Goal: Transaction & Acquisition: Purchase product/service

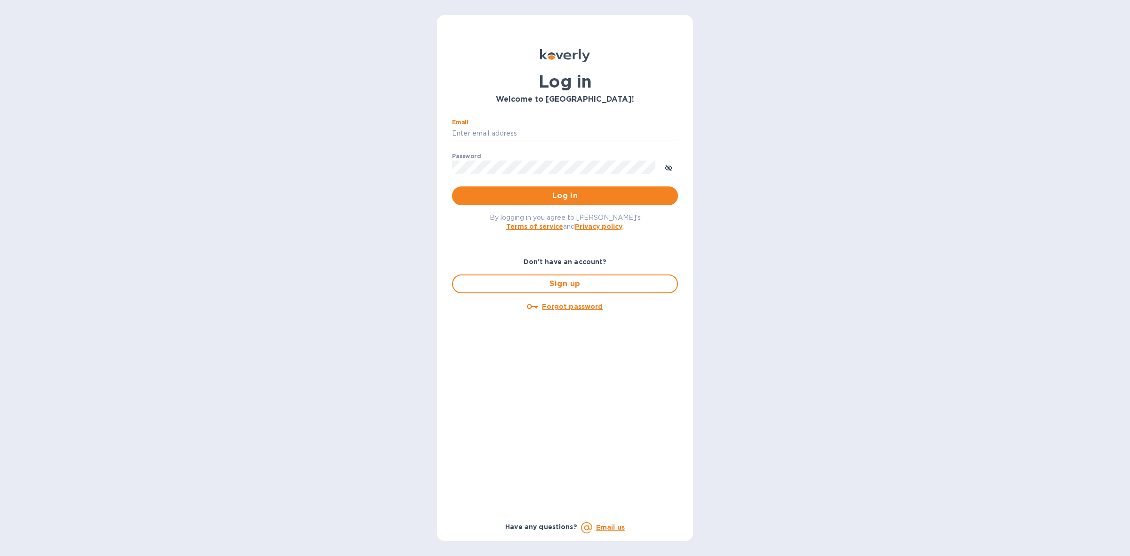
click at [512, 127] on input "Email" at bounding box center [565, 134] width 226 height 14
type input "[PERSON_NAME][EMAIL_ADDRESS][DOMAIN_NAME]"
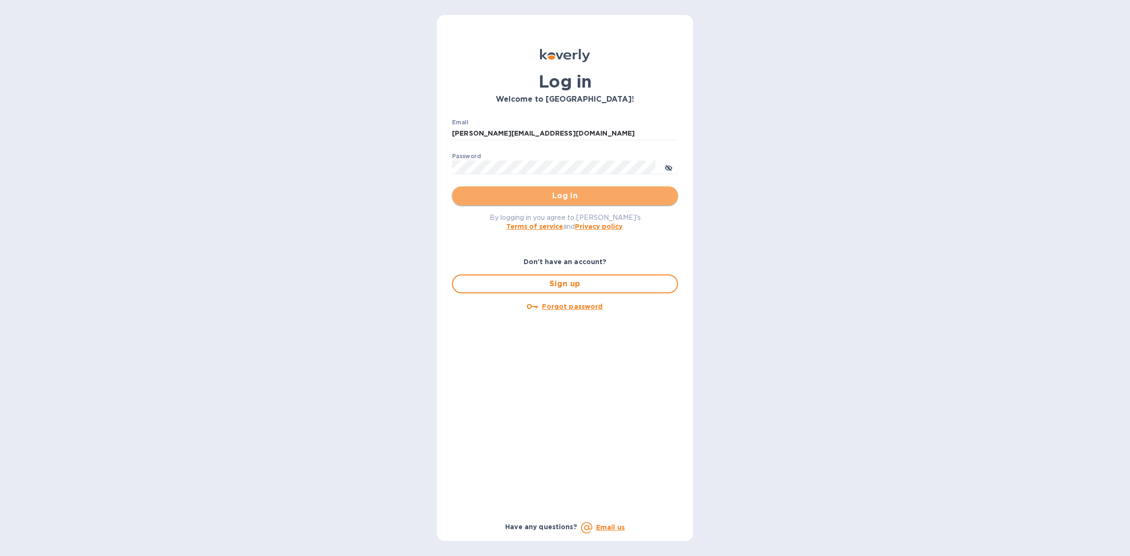
click at [564, 194] on span "Log in" at bounding box center [565, 195] width 211 height 11
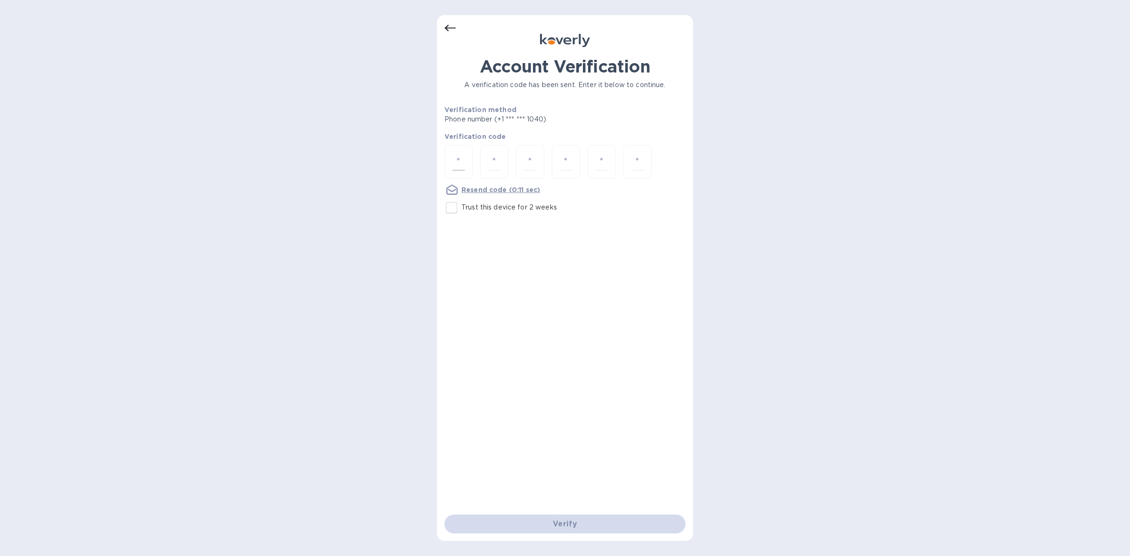
click at [457, 158] on input "number" at bounding box center [458, 161] width 12 height 17
type input "7"
type input "6"
type input "9"
type input "3"
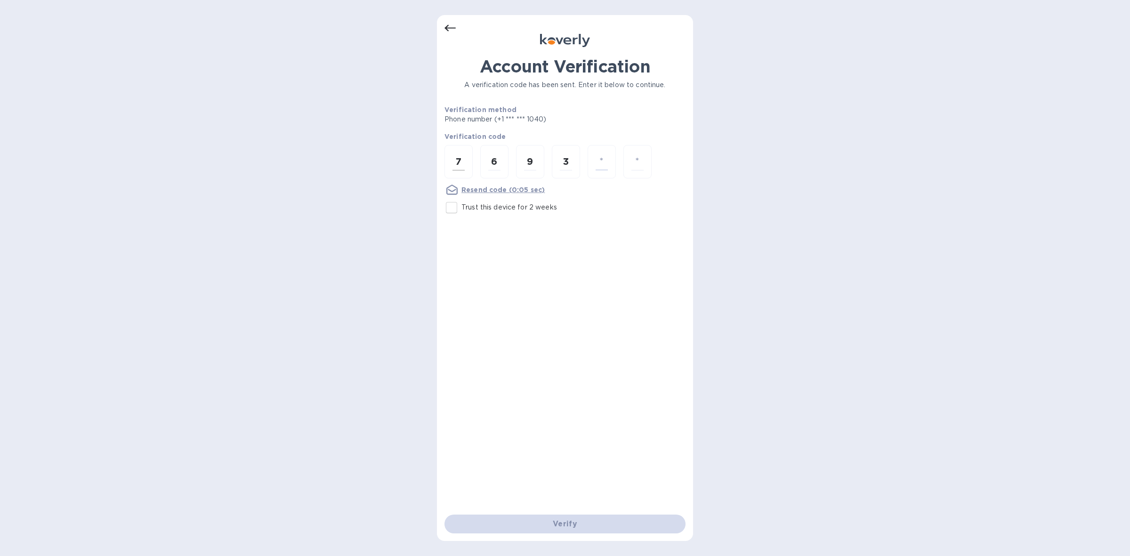
type input "1"
type input "7"
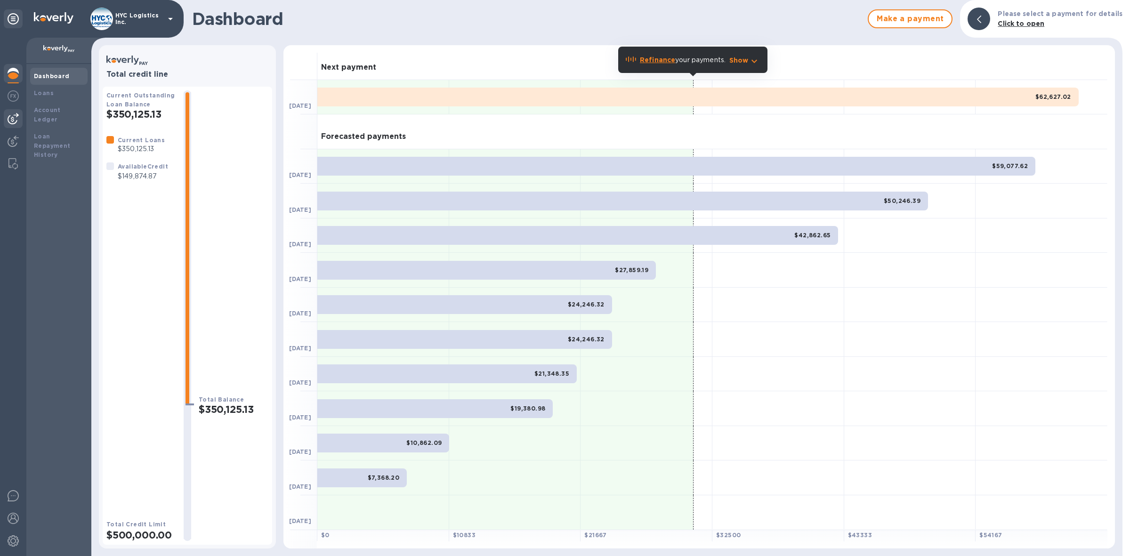
click at [13, 116] on img at bounding box center [13, 118] width 11 height 11
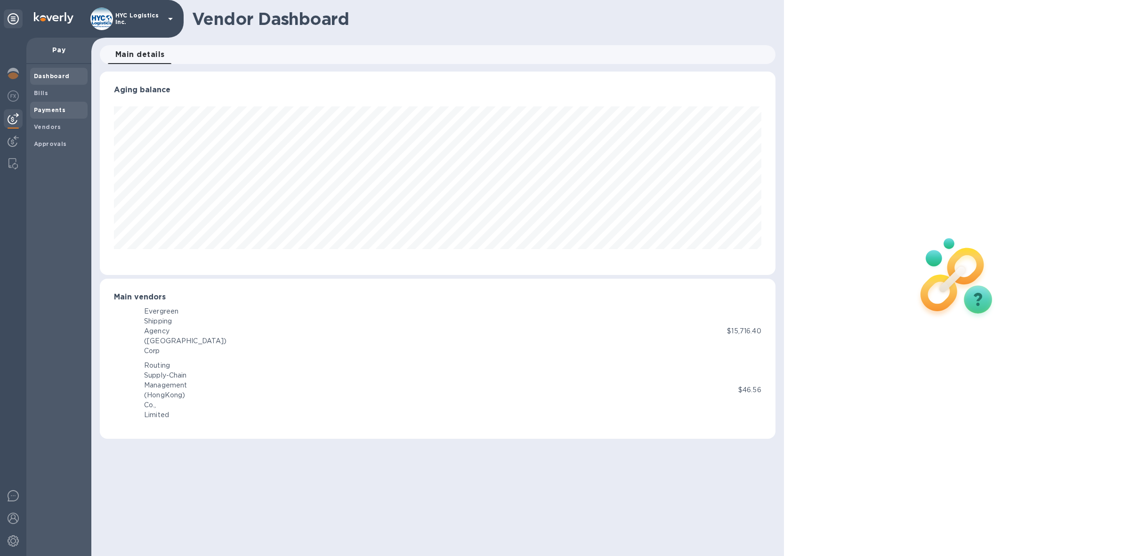
scroll to position [203, 676]
click at [48, 106] on b "Payments" at bounding box center [50, 109] width 32 height 7
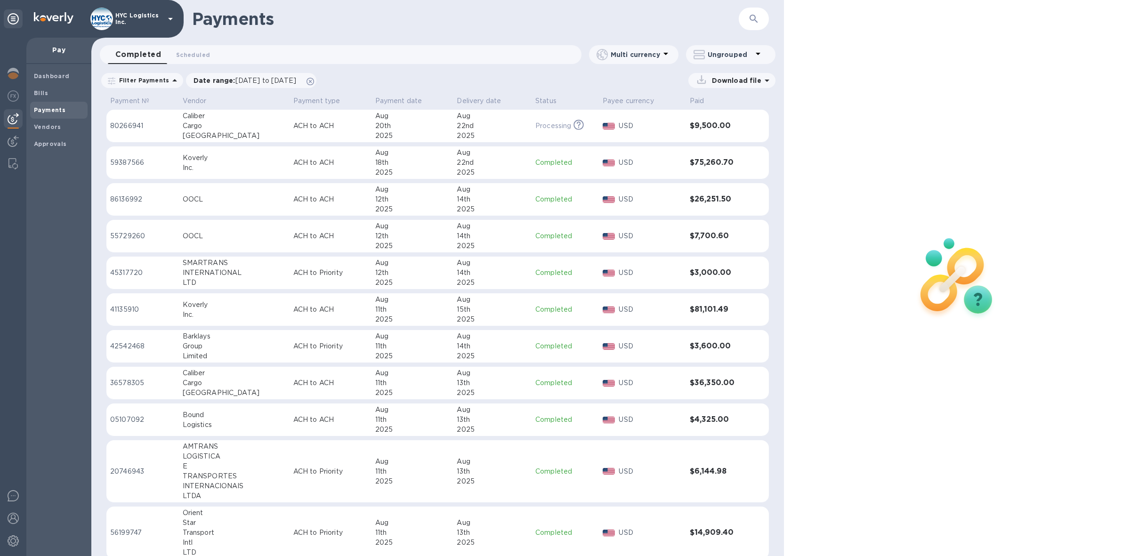
click at [125, 123] on p "80266941" at bounding box center [142, 126] width 65 height 10
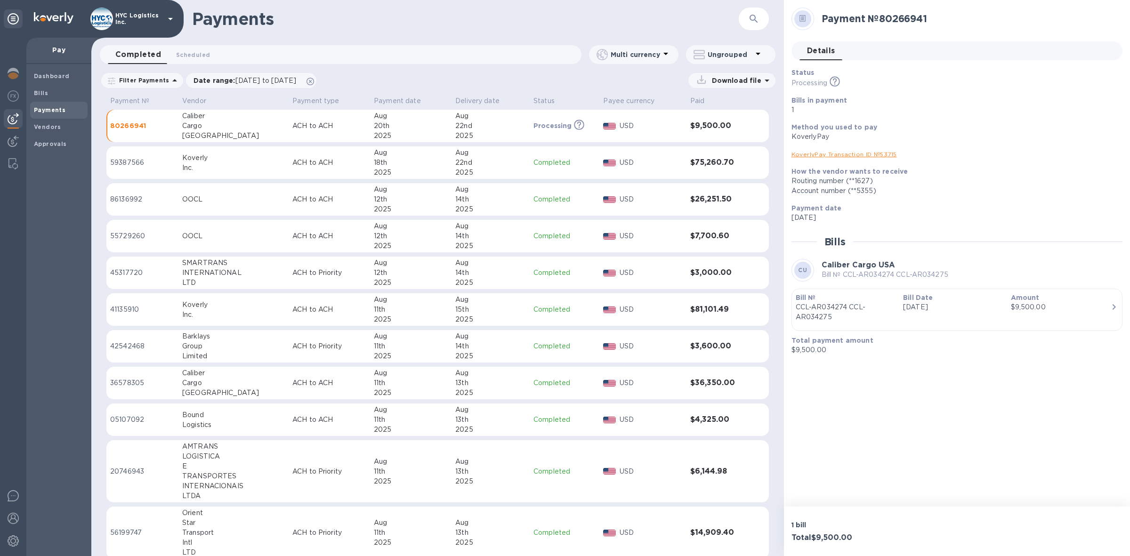
click at [920, 17] on h2 "Payment № 80266941" at bounding box center [968, 19] width 293 height 12
copy h2 "80266941"
click at [8, 71] on img at bounding box center [13, 73] width 11 height 11
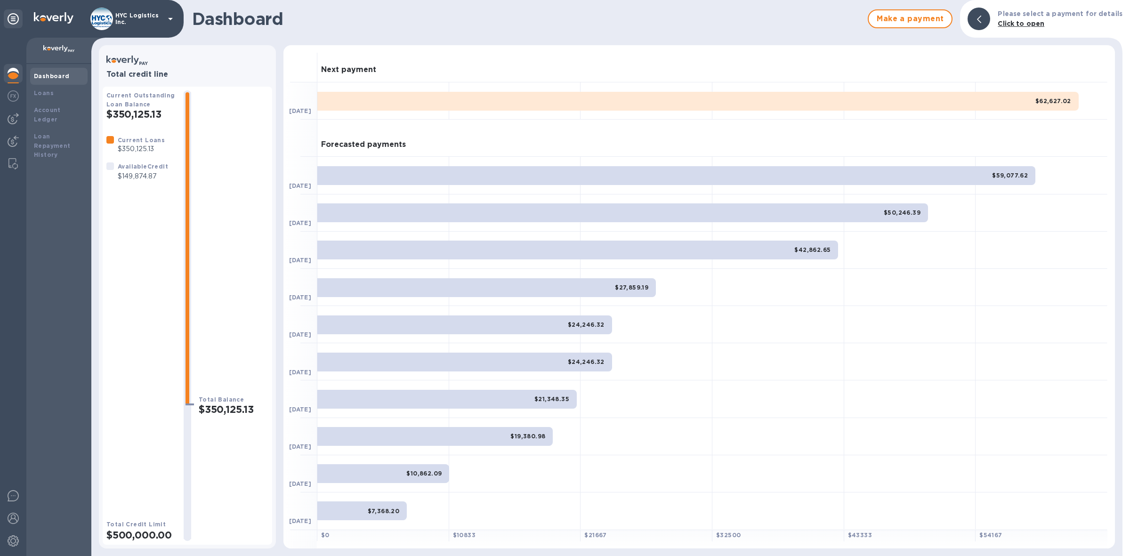
click at [35, 73] on b "Dashboard" at bounding box center [52, 76] width 36 height 7
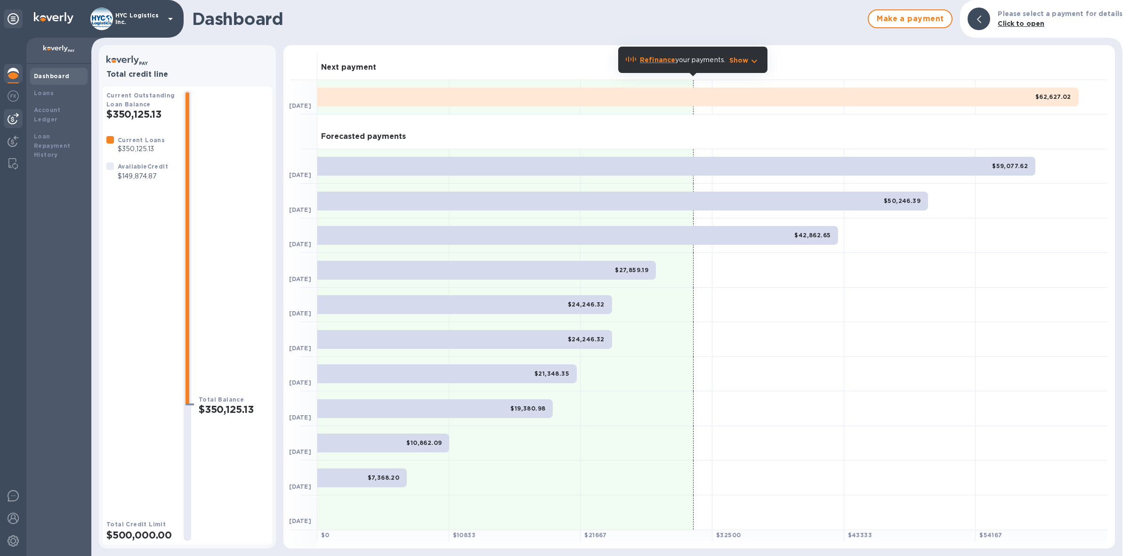
click at [15, 113] on img at bounding box center [13, 118] width 11 height 11
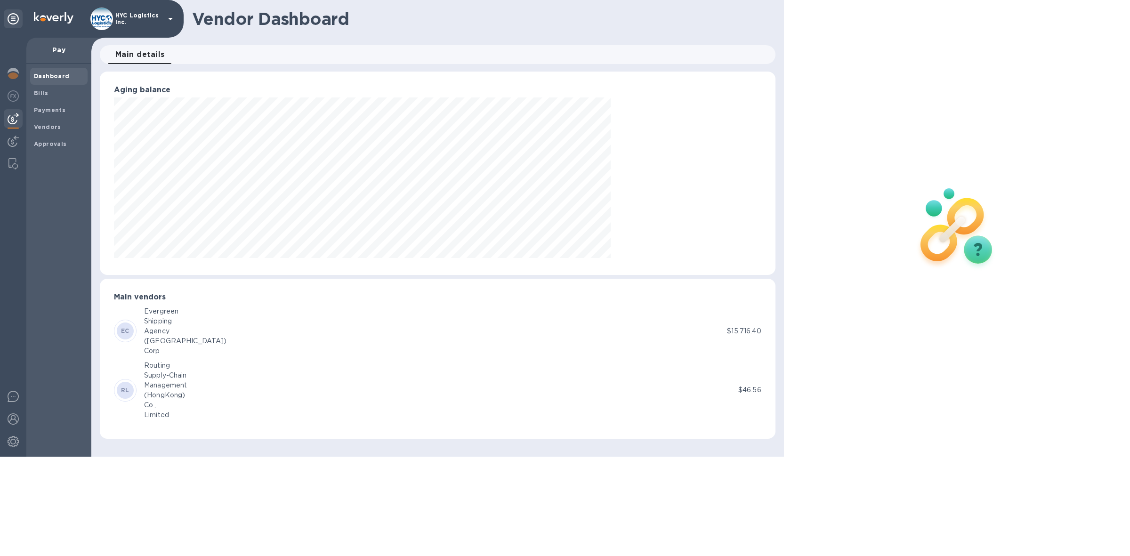
scroll to position [203, 676]
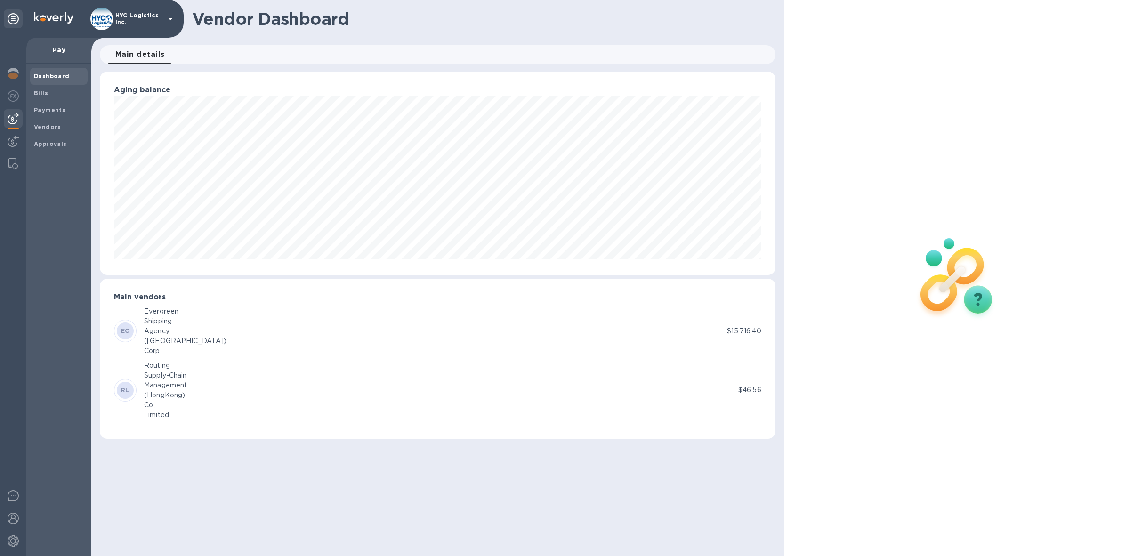
click at [8, 117] on img at bounding box center [13, 118] width 11 height 11
click at [54, 123] on b "Vendors" at bounding box center [47, 126] width 27 height 7
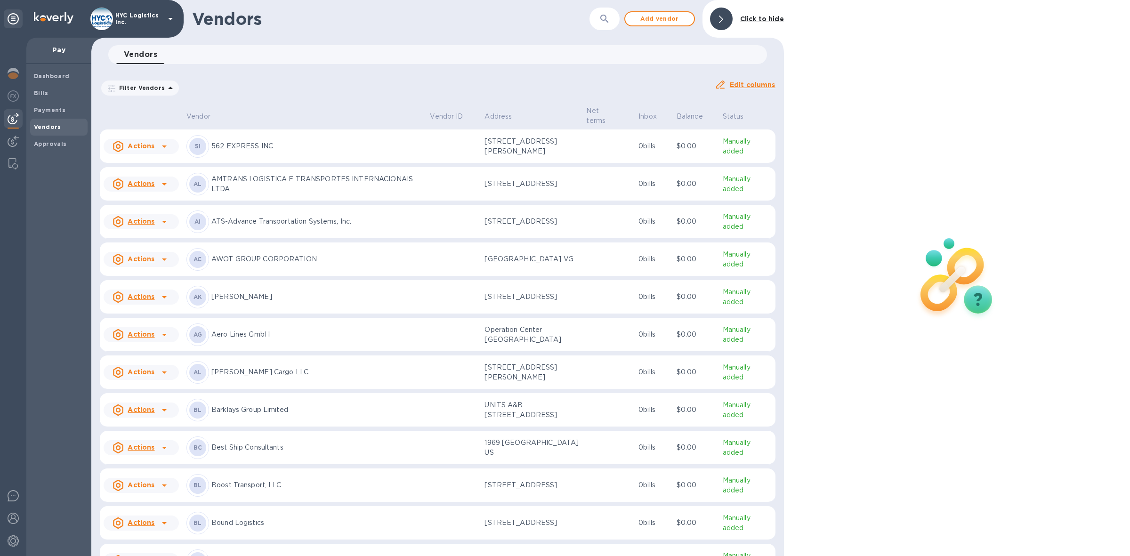
click at [46, 124] on b "Vendors" at bounding box center [47, 126] width 27 height 7
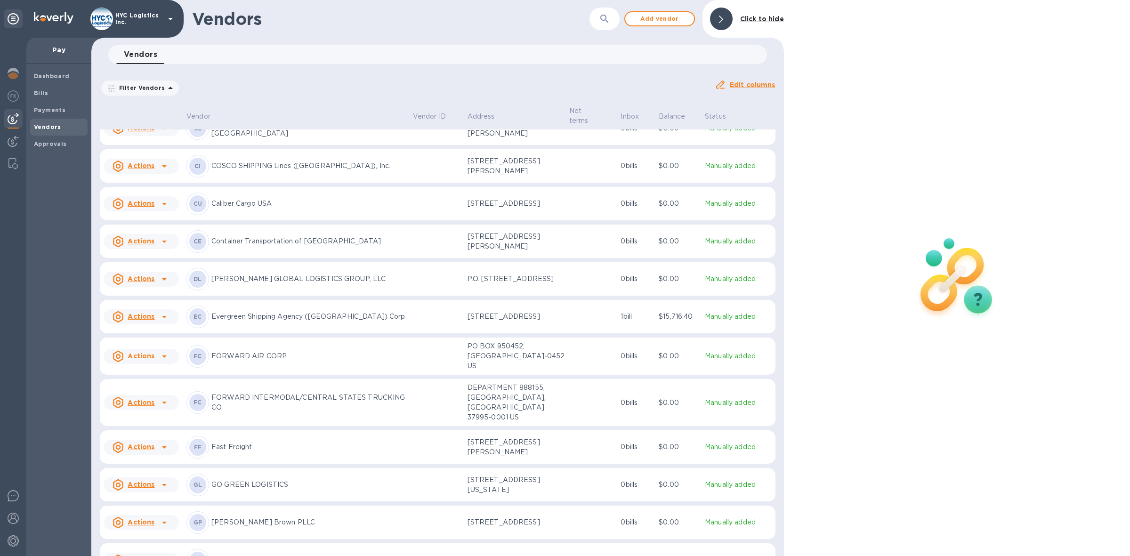
scroll to position [716, 0]
click at [144, 319] on u "Actions" at bounding box center [141, 315] width 27 height 8
click at [153, 383] on b "Add new bill" at bounding box center [152, 383] width 44 height 8
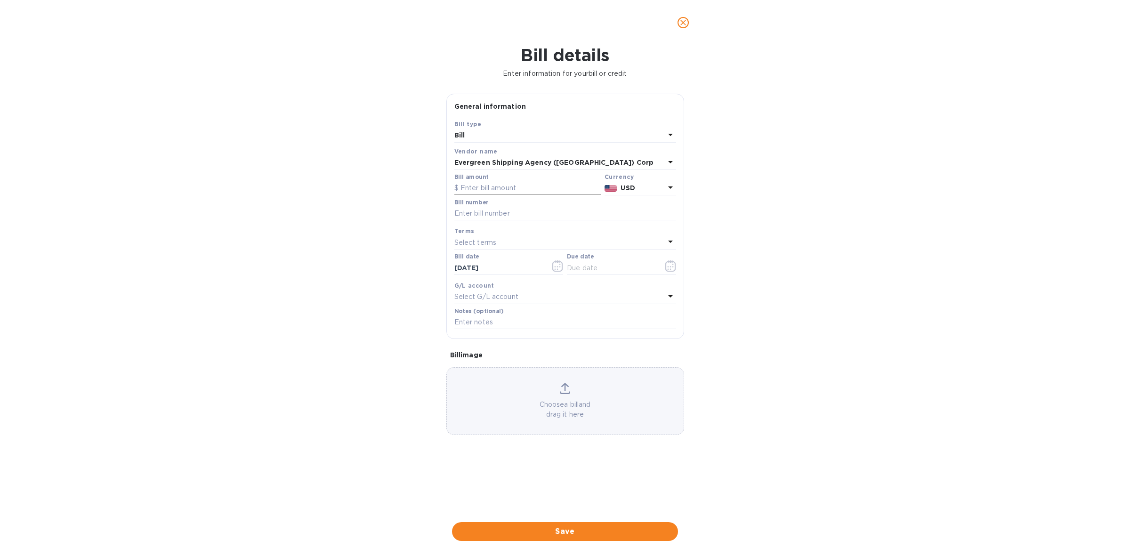
click at [515, 186] on input "text" at bounding box center [527, 188] width 146 height 14
click at [530, 192] on input "text" at bounding box center [527, 188] width 146 height 14
type input "11,468"
click at [533, 213] on input "text" at bounding box center [565, 214] width 222 height 14
click at [535, 211] on input "text" at bounding box center [565, 214] width 222 height 14
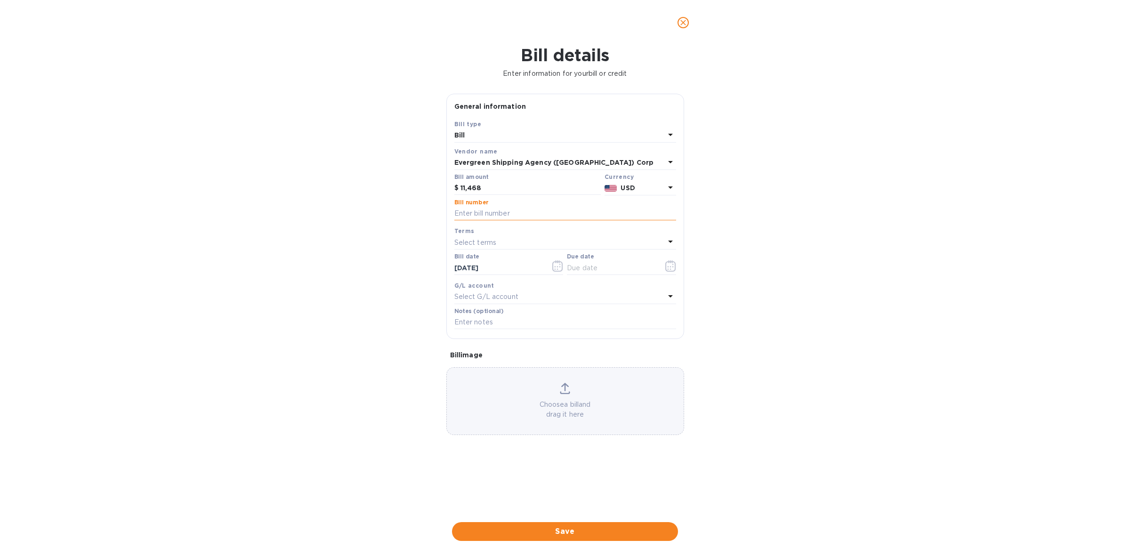
paste input "EGLV140501732175 EGLV143559601299 EGLV146500631889"
click at [519, 215] on input "EGLV140501732175 EGLV143559601299 EGLV146500631889" at bounding box center [565, 214] width 222 height 14
click at [591, 214] on input "EGLV140501732175 EGLV143559601299 EGLV146500631889" at bounding box center [565, 214] width 222 height 14
type input "EGLV140501732175 EGLV143559601299 EGLV146500631889"
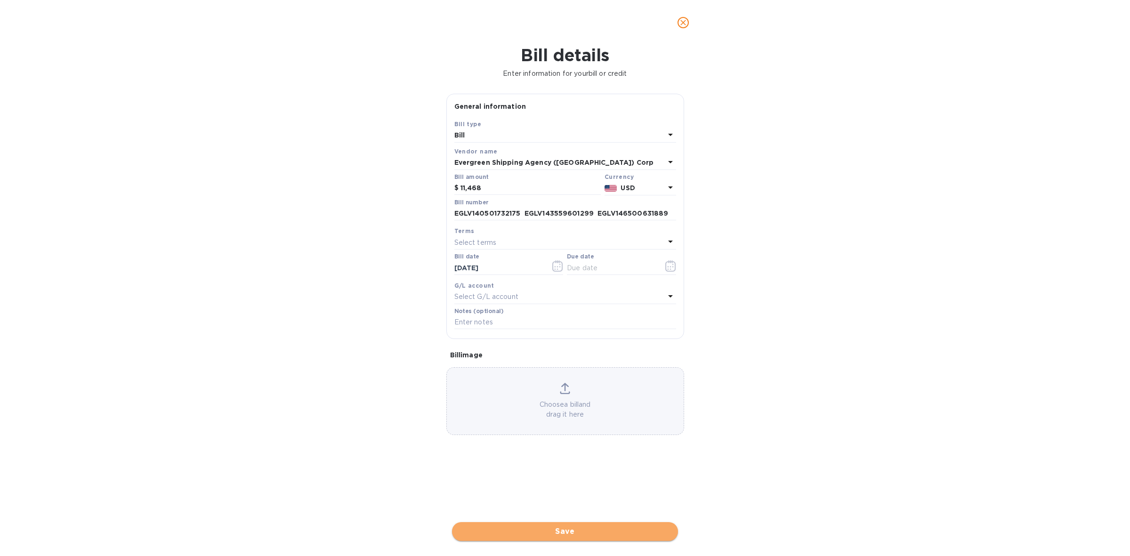
click at [569, 531] on span "Save" at bounding box center [565, 531] width 211 height 11
click at [533, 245] on div "Select terms" at bounding box center [559, 242] width 210 height 13
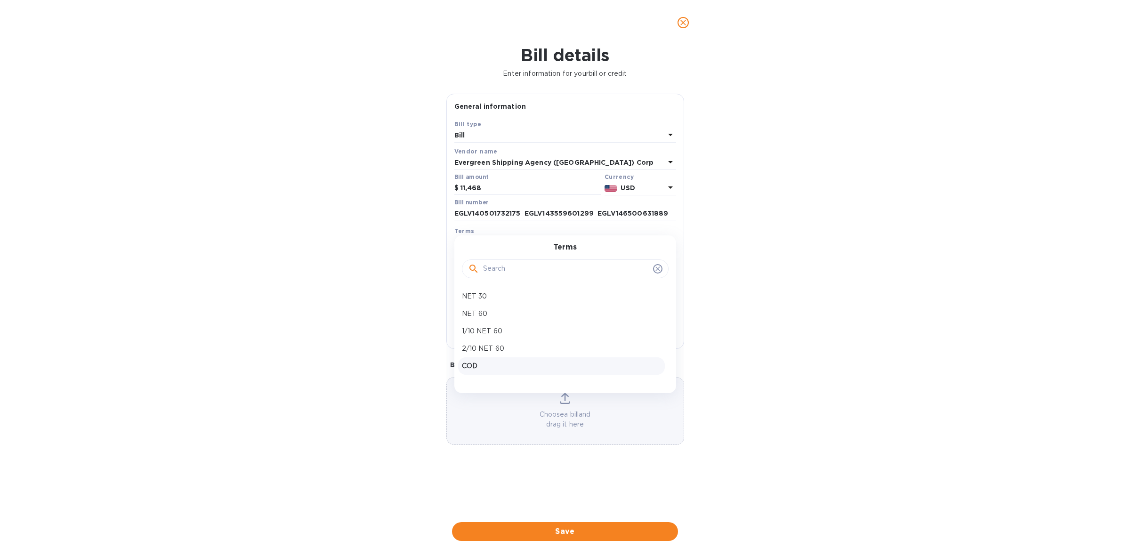
click at [512, 360] on div "COD" at bounding box center [561, 365] width 207 height 17
type input "[DATE]"
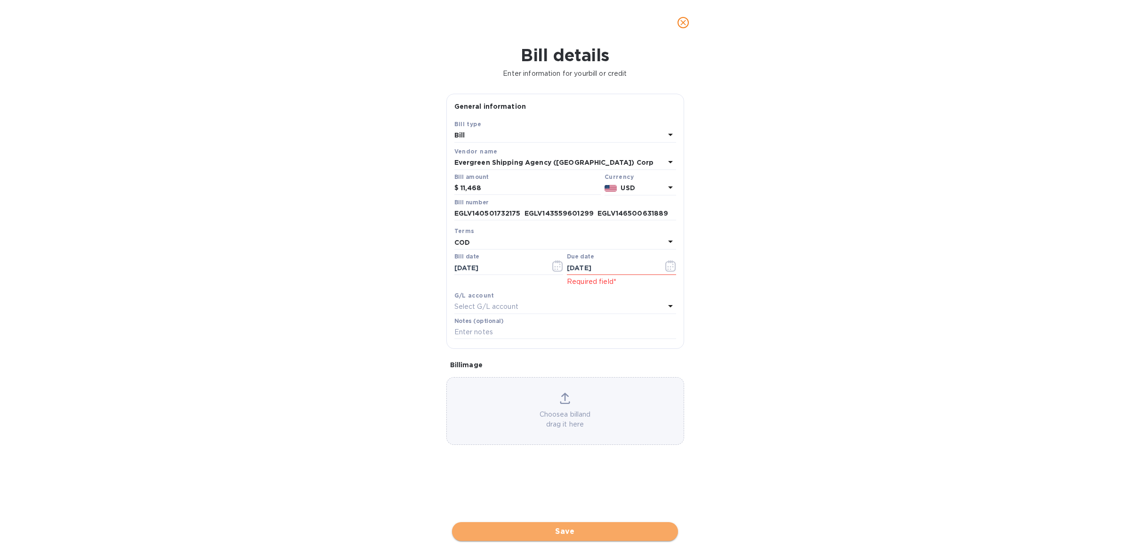
click at [604, 530] on span "Save" at bounding box center [565, 531] width 211 height 11
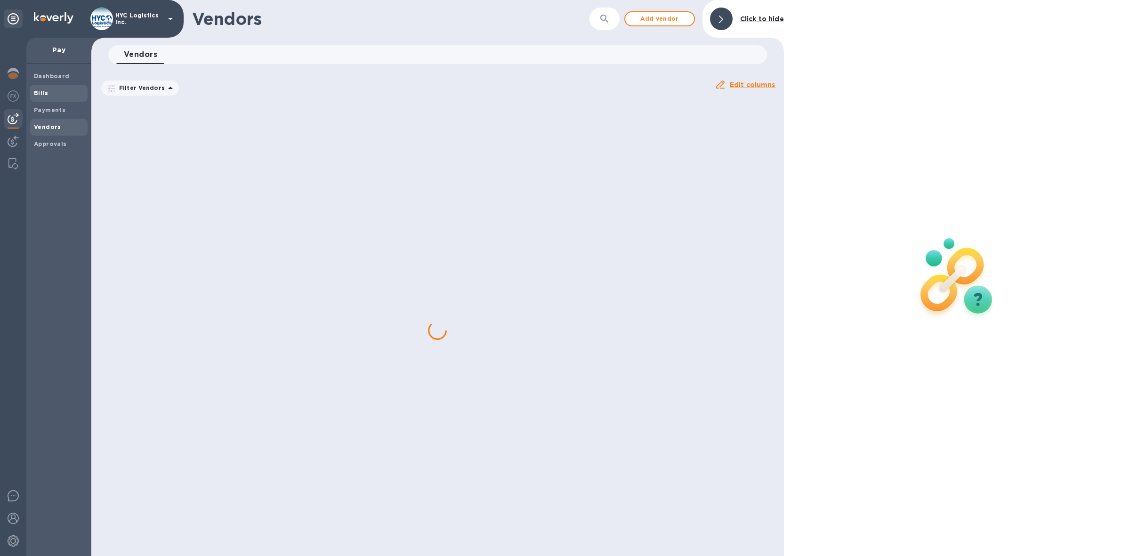
click at [43, 93] on b "Bills" at bounding box center [41, 92] width 14 height 7
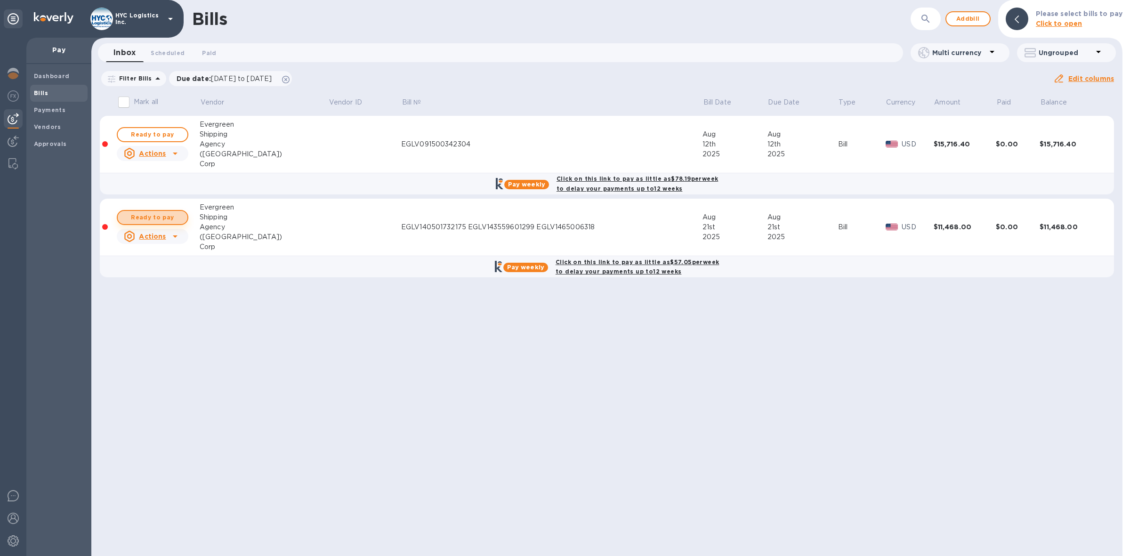
click at [157, 215] on span "Ready to pay" at bounding box center [152, 217] width 55 height 11
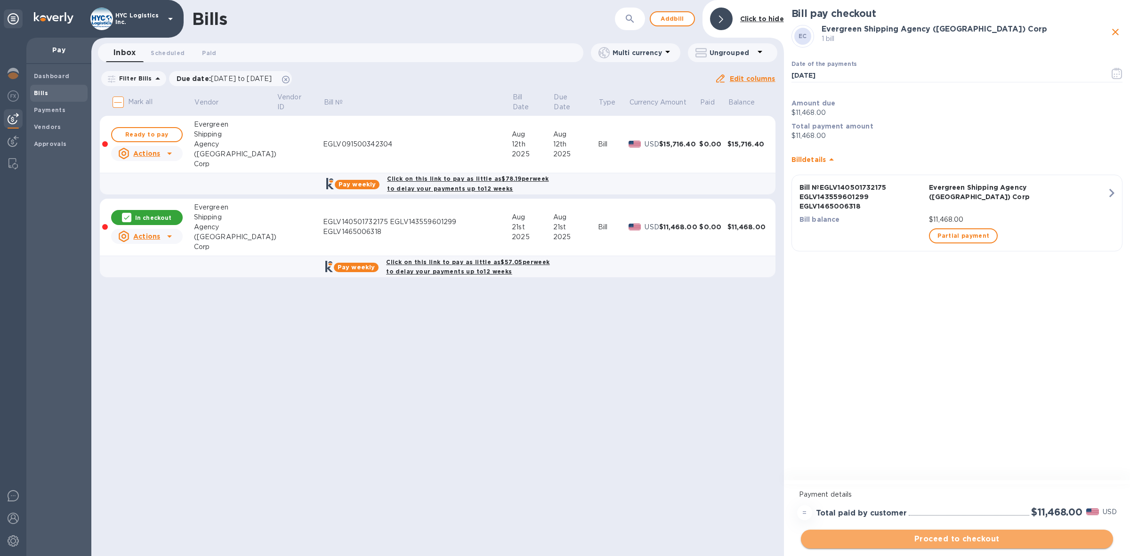
click at [976, 538] on span "Proceed to checkout" at bounding box center [956, 538] width 297 height 11
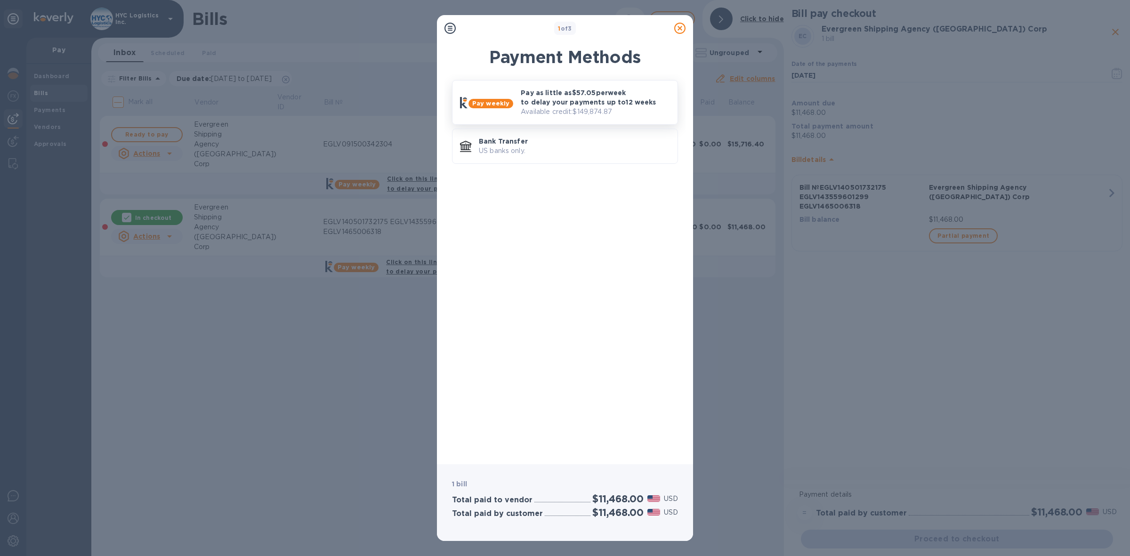
click at [561, 99] on p "Pay as little as $57.05 per week to delay your payments up to 12 weeks" at bounding box center [595, 97] width 149 height 19
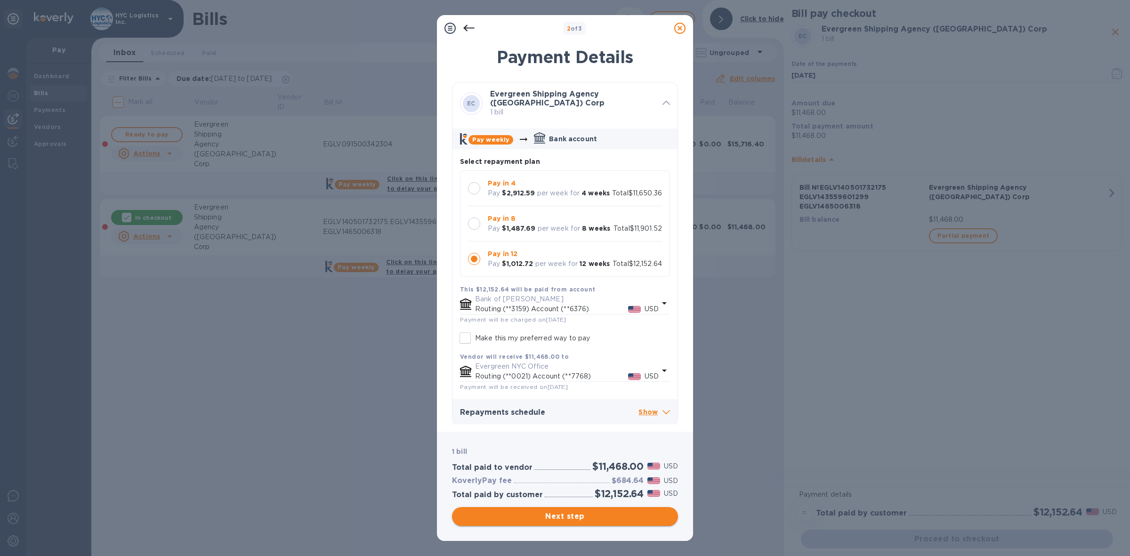
click at [590, 516] on span "Next step" at bounding box center [565, 516] width 211 height 11
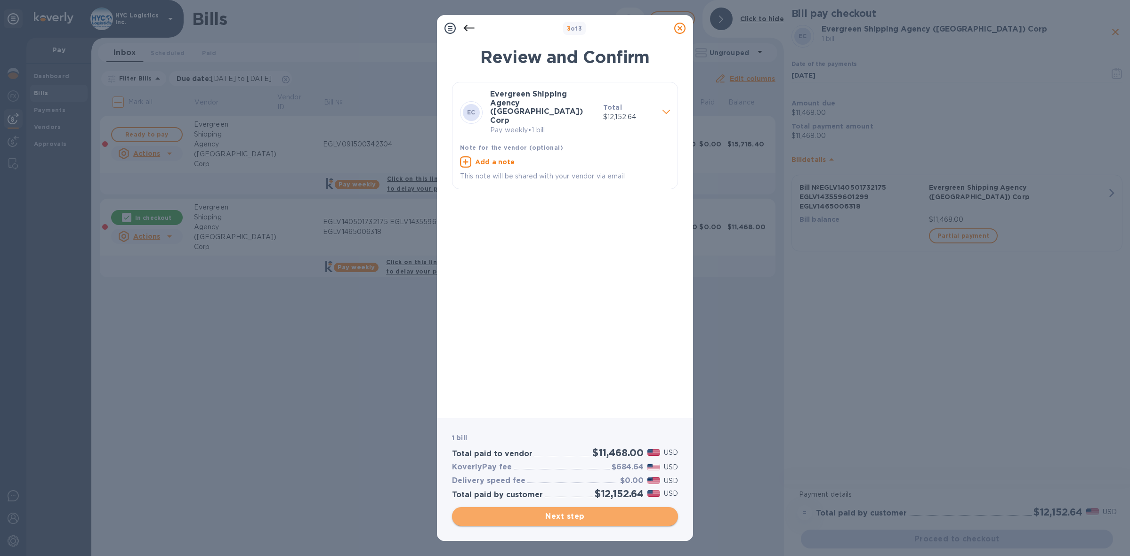
click at [577, 515] on span "Next step" at bounding box center [565, 516] width 211 height 11
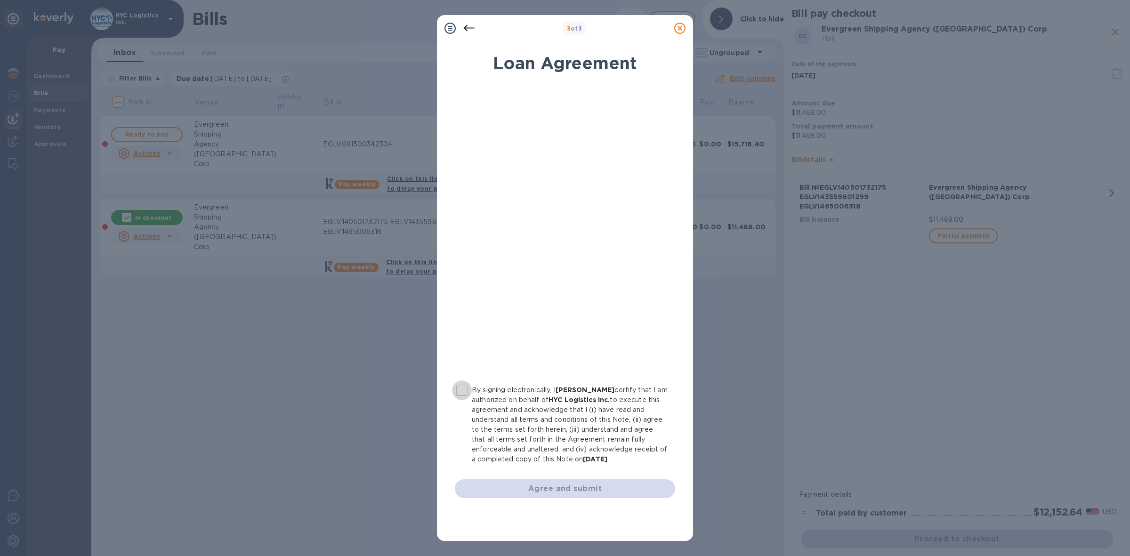
click at [460, 387] on input "By signing electronically, I [PERSON_NAME] certify that I am authorized on beha…" at bounding box center [462, 390] width 20 height 20
checkbox input "true"
click at [575, 488] on span "Agree and submit" at bounding box center [564, 488] width 205 height 11
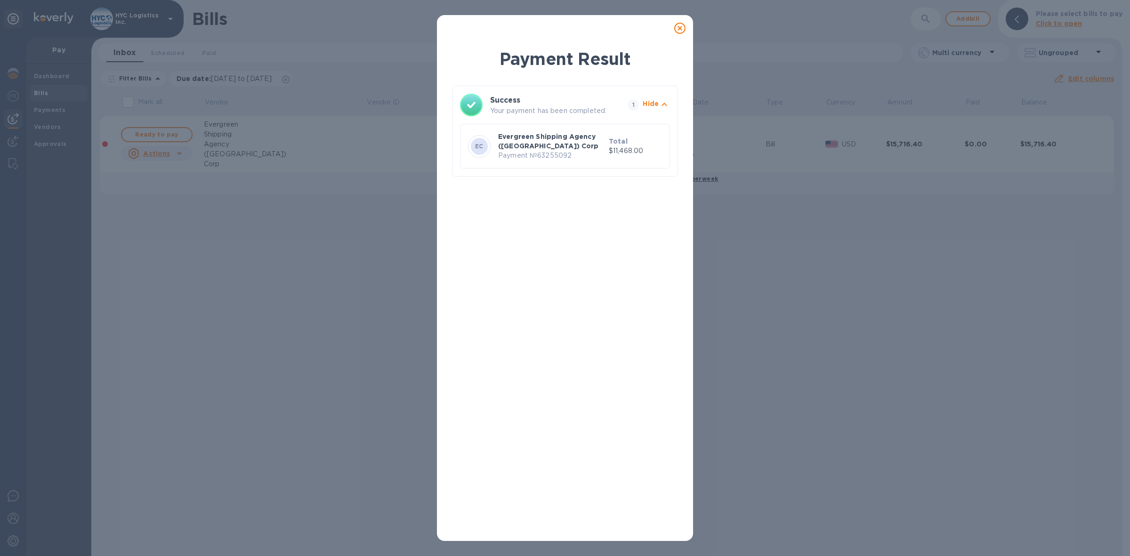
click at [561, 153] on p "Payment № 63255092" at bounding box center [551, 156] width 107 height 10
copy p "63255092"
click at [679, 31] on icon at bounding box center [679, 28] width 11 height 11
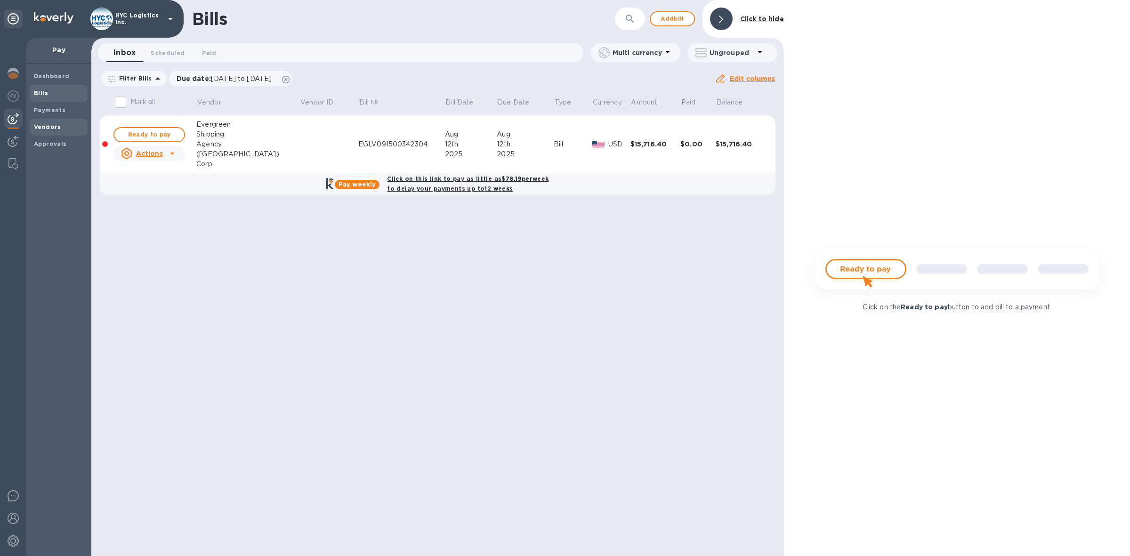
click at [57, 122] on span "Vendors" at bounding box center [47, 126] width 27 height 9
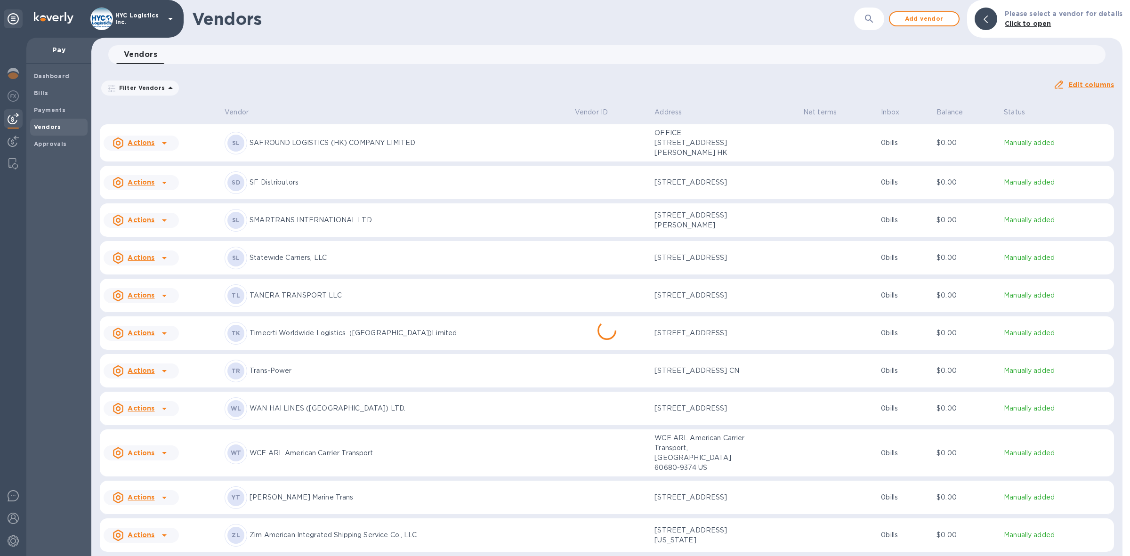
scroll to position [2130, 0]
click at [149, 497] on u "Actions" at bounding box center [141, 497] width 27 height 8
click at [158, 511] on b "Add new bill" at bounding box center [152, 514] width 44 height 8
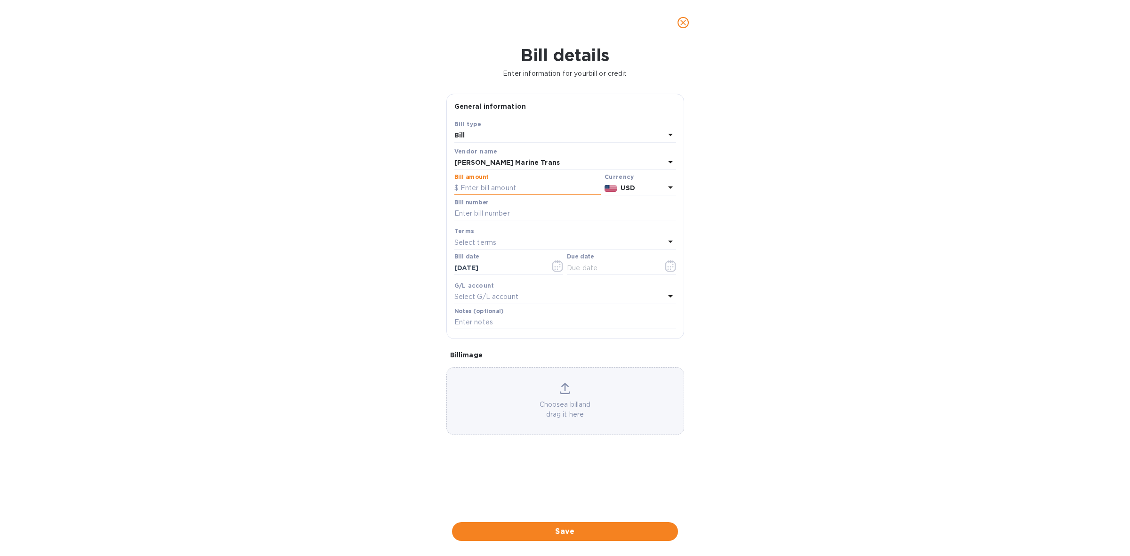
click at [529, 187] on input "text" at bounding box center [527, 188] width 146 height 14
click at [553, 187] on input "text" at bounding box center [527, 188] width 146 height 14
type input "3,480"
click at [552, 213] on input "text" at bounding box center [565, 214] width 222 height 14
paste input "YMJAE226213971"
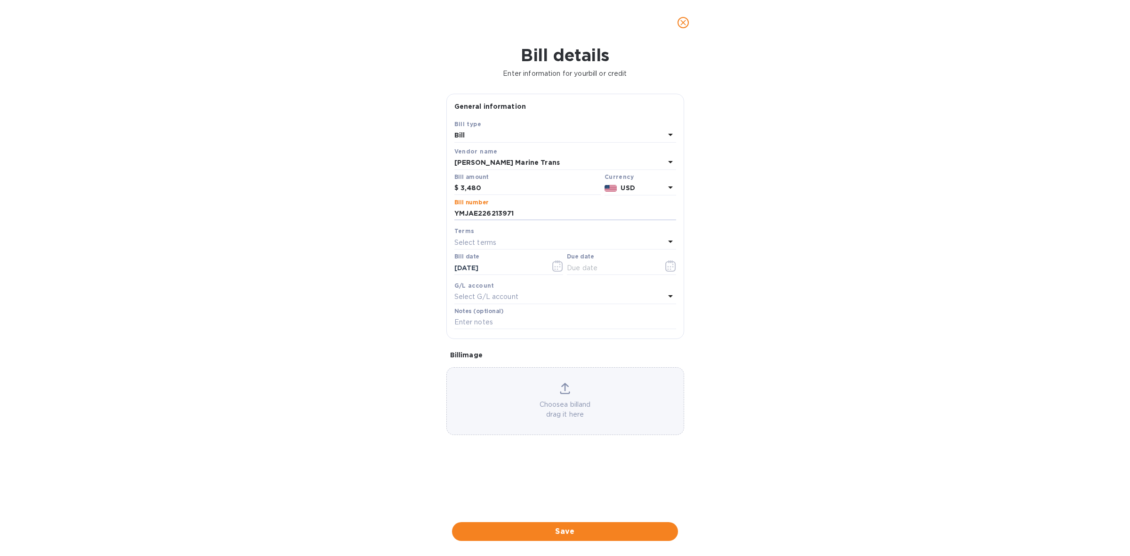
type input "YMJAE226213971"
click at [530, 243] on div "Select terms" at bounding box center [559, 242] width 210 height 13
click at [519, 366] on p "COD" at bounding box center [561, 366] width 199 height 10
type input "[DATE]"
click at [552, 525] on button "Save" at bounding box center [565, 531] width 226 height 19
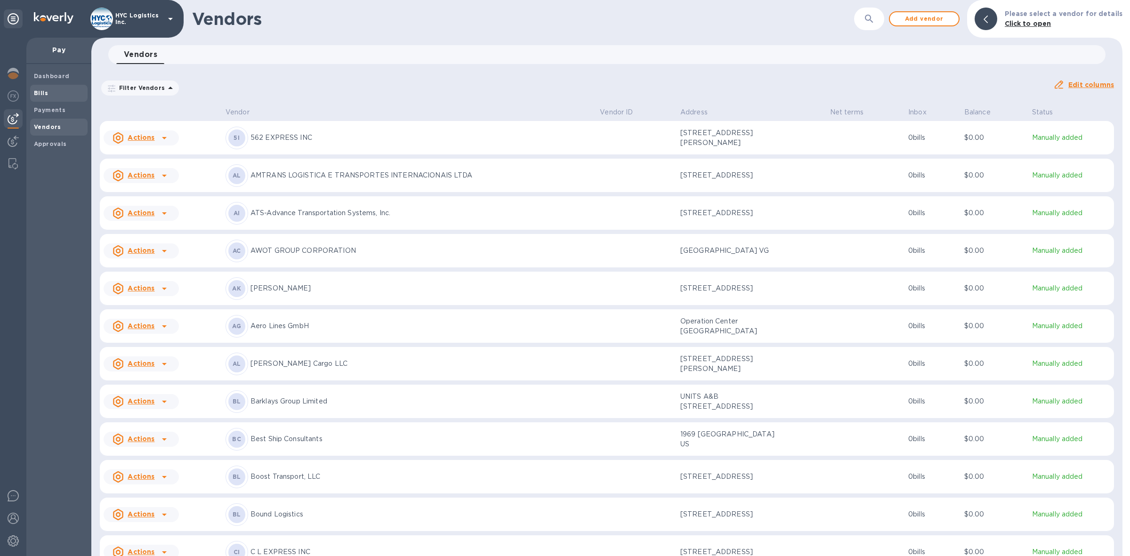
click at [40, 94] on b "Bills" at bounding box center [41, 92] width 14 height 7
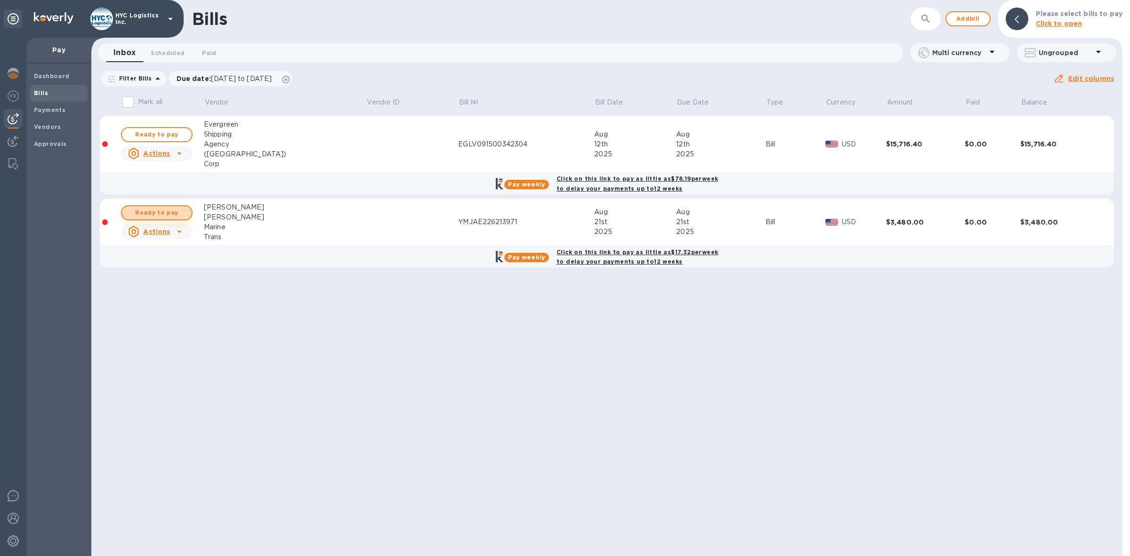
click at [167, 213] on span "Ready to pay" at bounding box center [156, 212] width 55 height 11
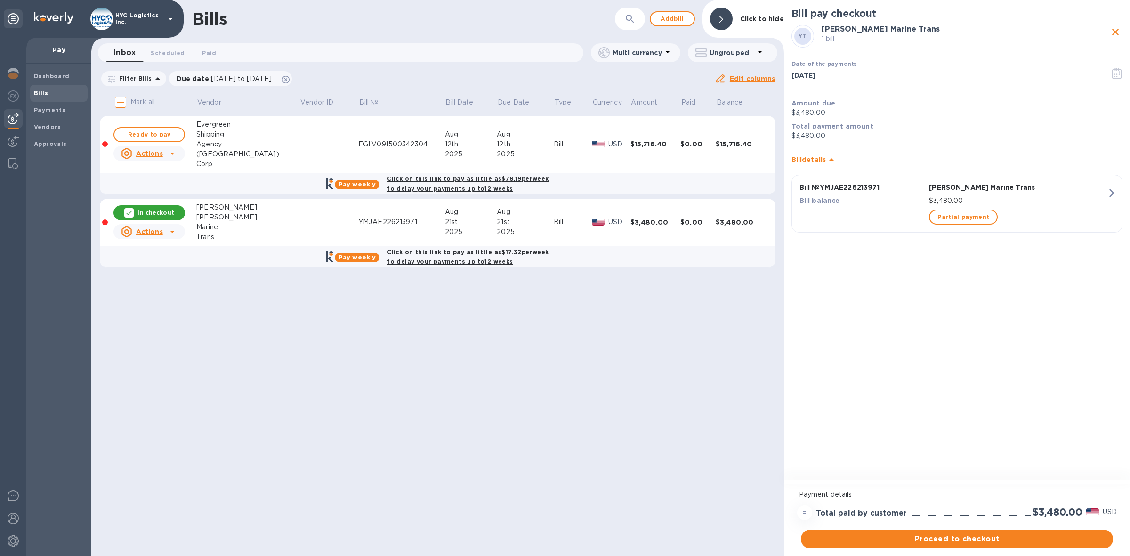
click at [472, 260] on b "Click on this link to pay as little as $17.32 per week to delay your payments u…" at bounding box center [468, 257] width 162 height 17
click at [972, 540] on span "Proceed to checkout" at bounding box center [956, 538] width 297 height 11
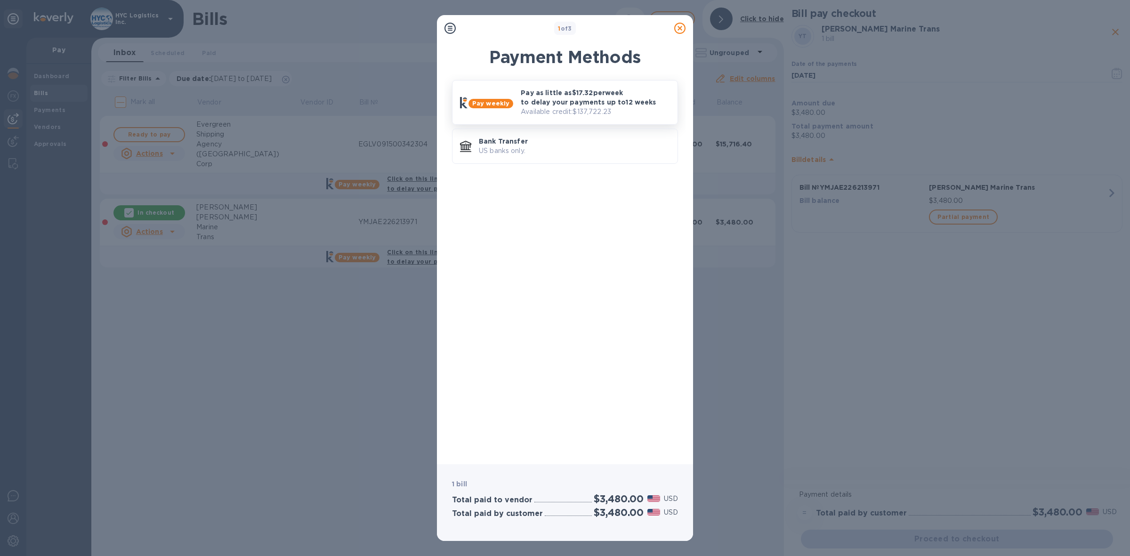
click at [592, 103] on p "Pay as little as $17.32 per week to delay your payments up to 12 weeks" at bounding box center [595, 97] width 149 height 19
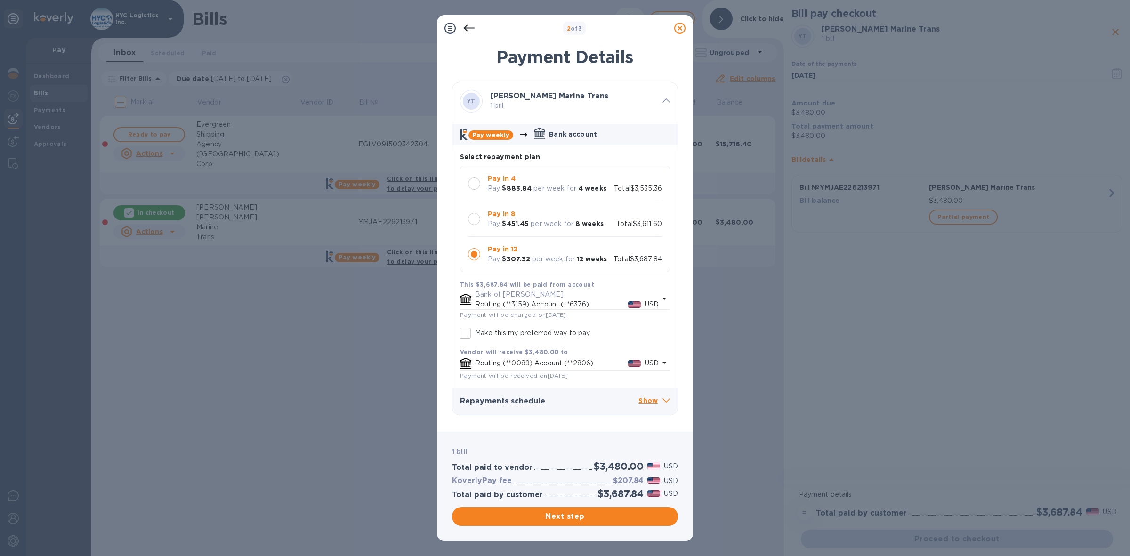
click at [475, 182] on div at bounding box center [474, 184] width 12 height 12
click at [587, 514] on span "Next step" at bounding box center [565, 516] width 211 height 11
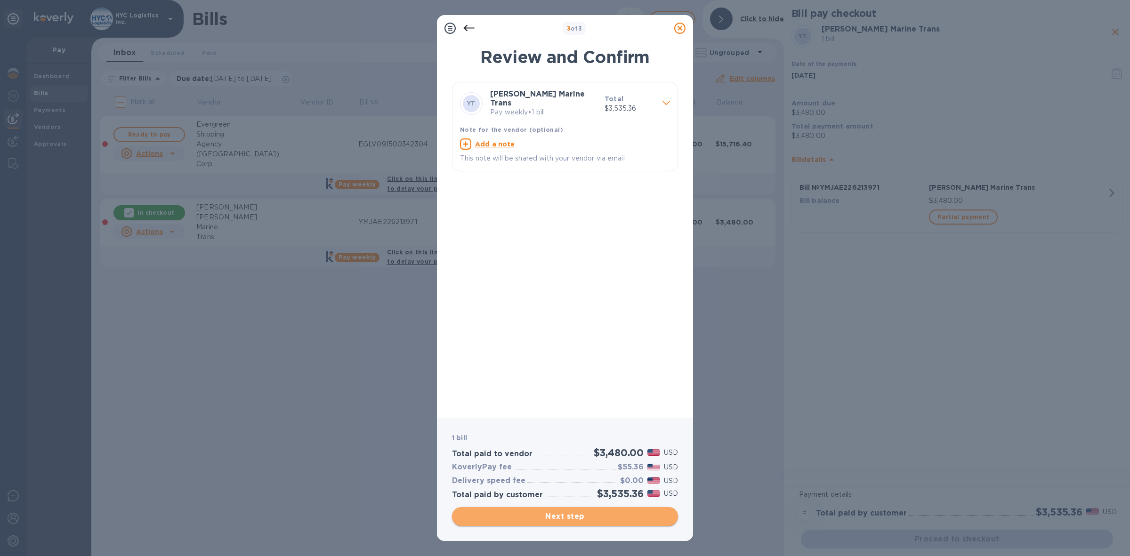
click at [567, 512] on span "Next step" at bounding box center [565, 516] width 211 height 11
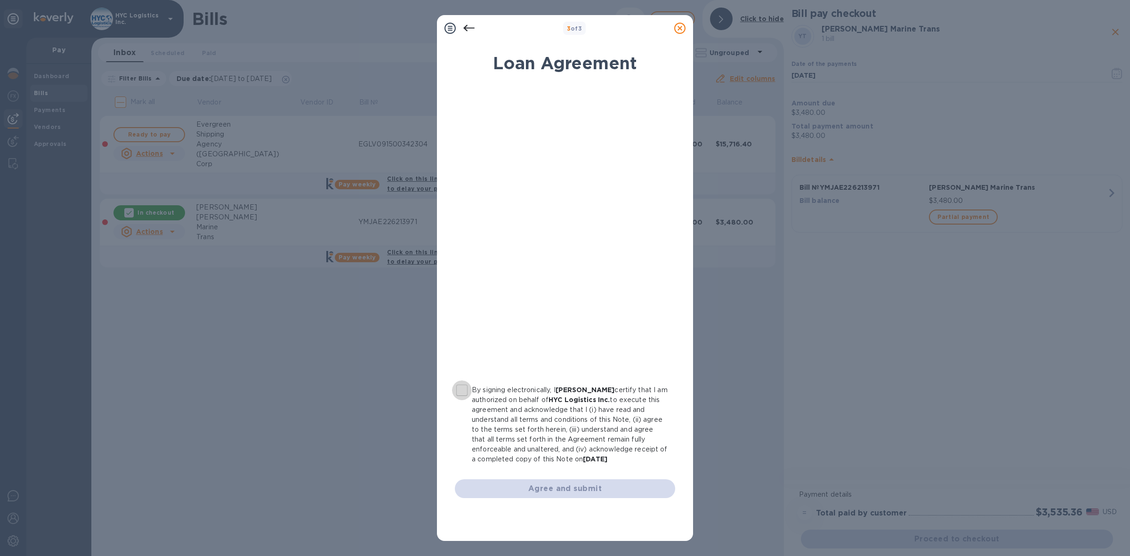
click at [460, 390] on input "By signing electronically, I [PERSON_NAME] certify that I am authorized on beha…" at bounding box center [462, 390] width 20 height 20
checkbox input "true"
click at [582, 486] on span "Agree and submit" at bounding box center [564, 488] width 205 height 11
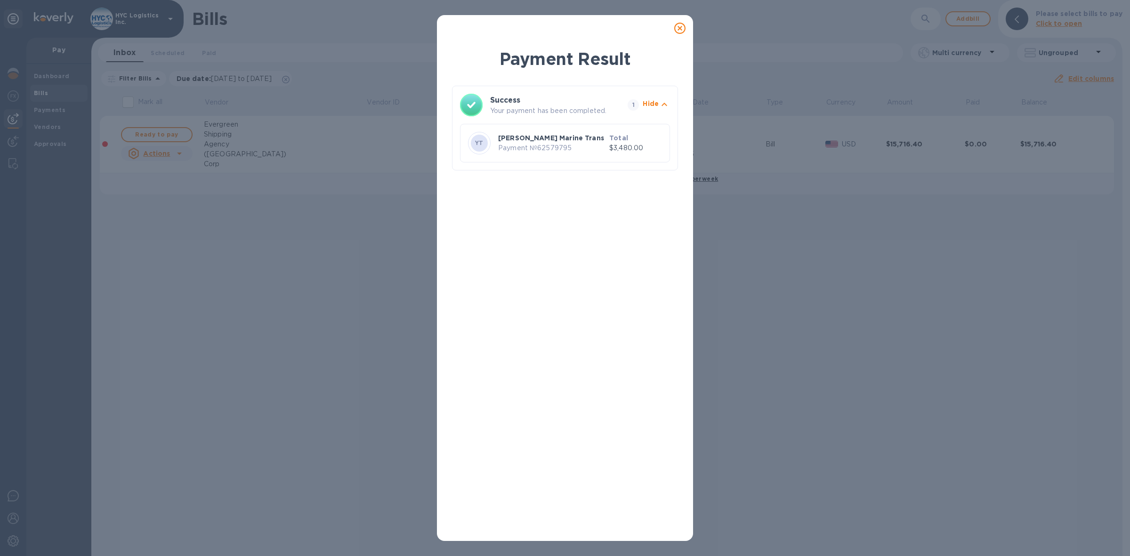
click at [561, 149] on p "Payment № 62579795" at bounding box center [551, 148] width 107 height 10
copy p "62579795"
click at [680, 30] on icon at bounding box center [679, 28] width 11 height 11
